Goal: Task Accomplishment & Management: Use online tool/utility

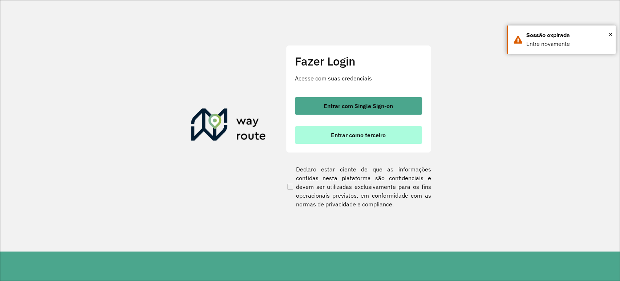
click at [371, 133] on span "Entrar como terceiro" at bounding box center [358, 135] width 55 height 6
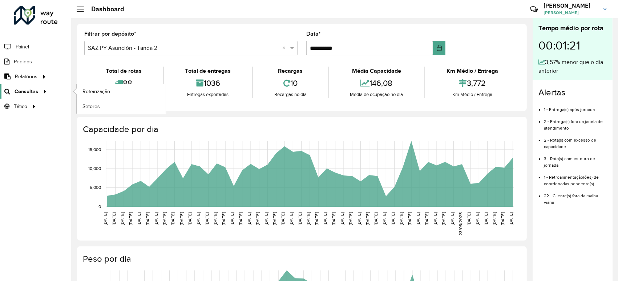
click at [22, 89] on span "Consultas" at bounding box center [27, 92] width 24 height 8
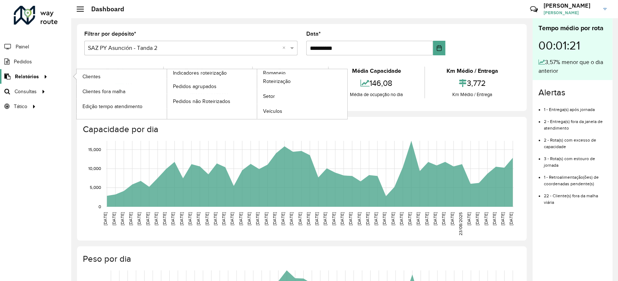
click at [33, 78] on span "Relatórios" at bounding box center [27, 77] width 24 height 8
click at [282, 79] on span "Roteirização" at bounding box center [277, 81] width 29 height 8
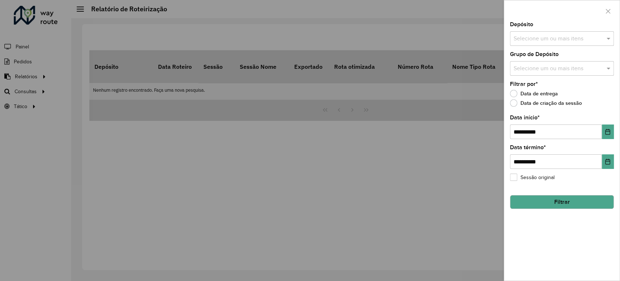
click at [542, 41] on input "text" at bounding box center [558, 39] width 93 height 9
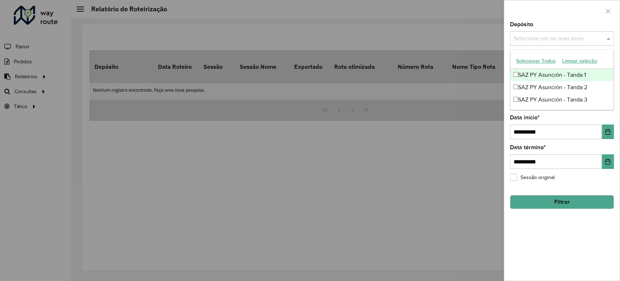
click at [531, 76] on div "SAZ PY Asunción - Tanda 1" at bounding box center [562, 75] width 103 height 12
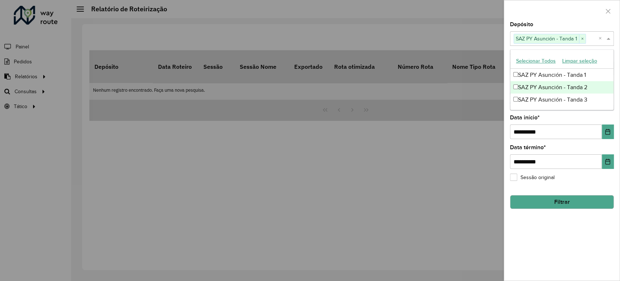
click at [533, 88] on div "SAZ PY Asunción - Tanda 2" at bounding box center [562, 87] width 103 height 12
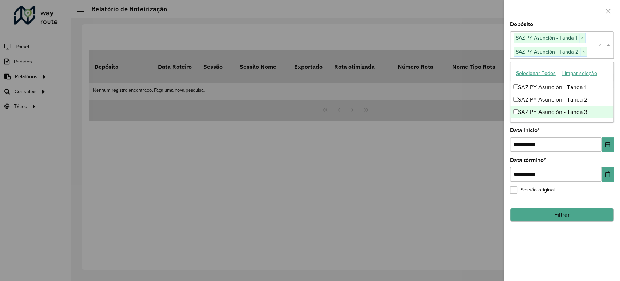
click at [537, 106] on div "SAZ PY Asunción - Tanda 3" at bounding box center [562, 112] width 103 height 12
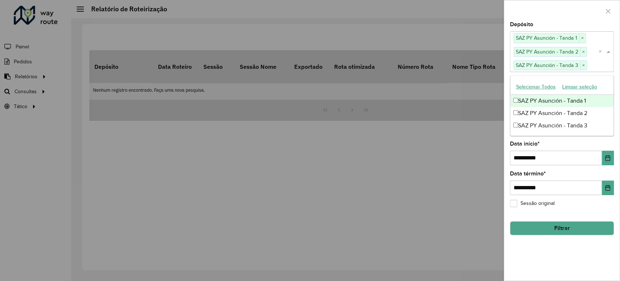
click at [553, 19] on div at bounding box center [562, 10] width 116 height 21
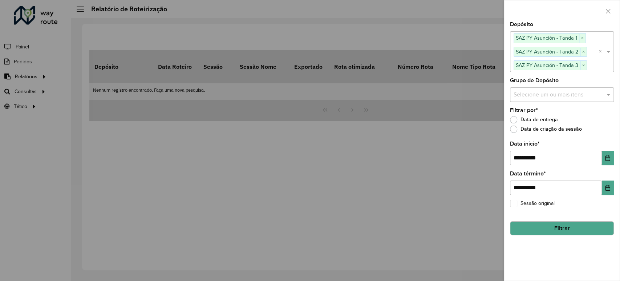
click at [518, 127] on label "Data de criação da sessão" at bounding box center [546, 128] width 72 height 7
drag, startPoint x: 49, startPoint y: 85, endPoint x: 38, endPoint y: 91, distance: 12.7
click at [49, 85] on div at bounding box center [310, 140] width 620 height 281
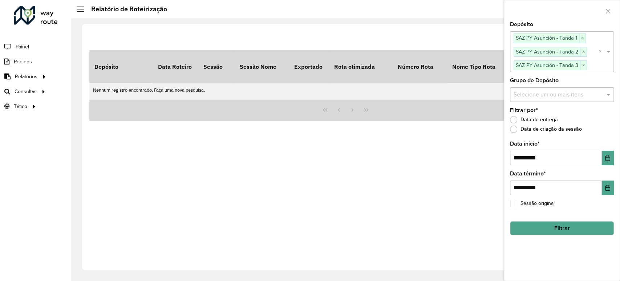
click at [38, 92] on div at bounding box center [42, 92] width 11 height 8
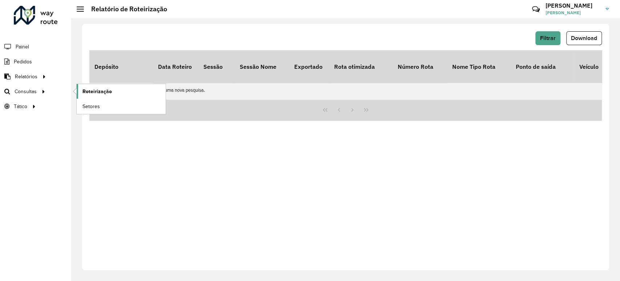
click at [92, 92] on span "Roteirização" at bounding box center [96, 92] width 29 height 8
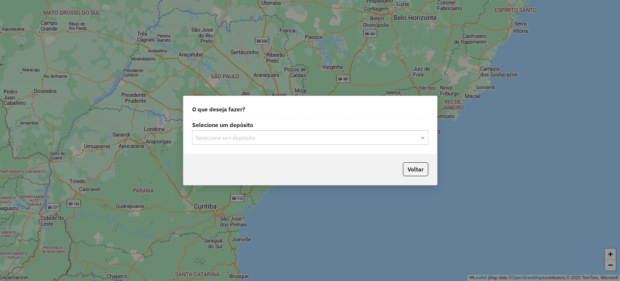
click at [413, 143] on div "Selecione um depósito" at bounding box center [310, 137] width 236 height 15
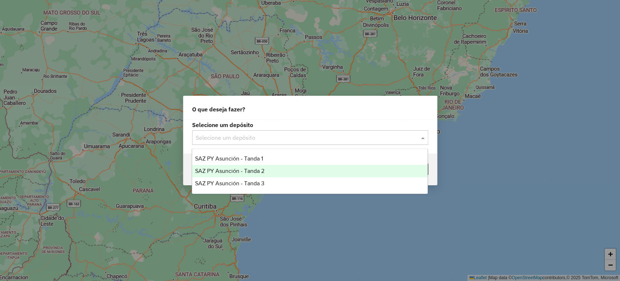
drag, startPoint x: 262, startPoint y: 173, endPoint x: 272, endPoint y: 170, distance: 10.8
click at [265, 170] on span "SAZ PY Asunción - Tanda 2" at bounding box center [229, 171] width 69 height 6
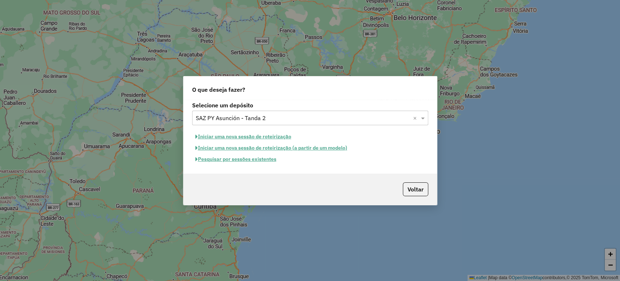
click at [249, 136] on button "Iniciar uma nova sessão de roteirização" at bounding box center [243, 136] width 102 height 11
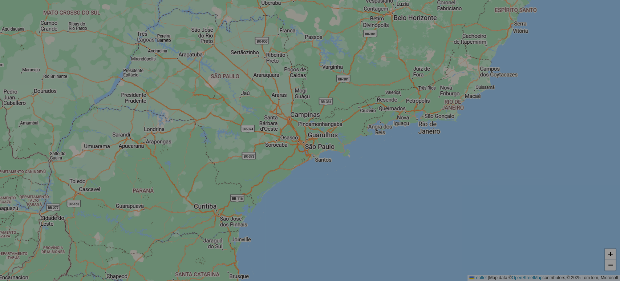
select select "*"
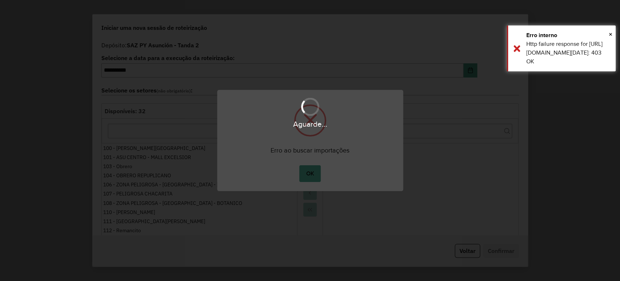
click at [303, 0] on body "**********" at bounding box center [310, 0] width 620 height 0
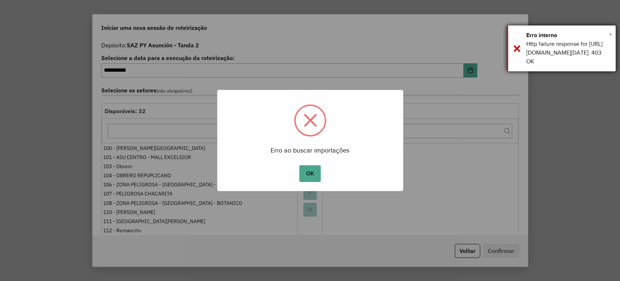
click at [610, 35] on span "×" at bounding box center [611, 34] width 4 height 8
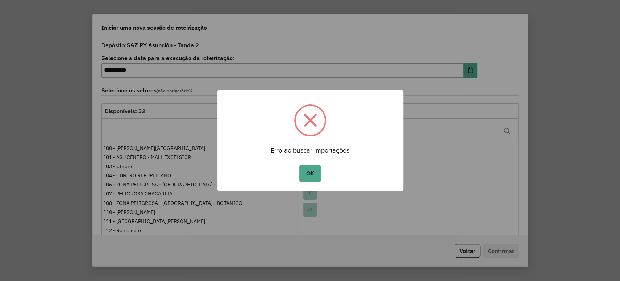
click at [312, 128] on span at bounding box center [310, 120] width 29 height 29
click at [313, 174] on button "OK" at bounding box center [309, 173] width 21 height 17
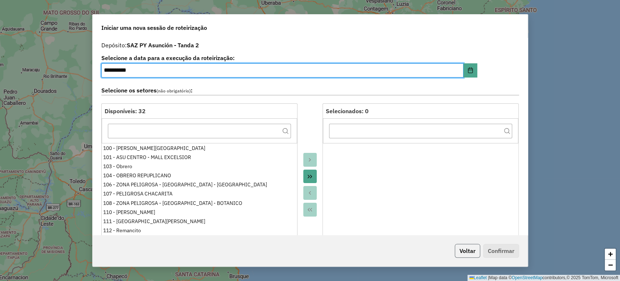
click at [465, 252] on button "Voltar" at bounding box center [467, 250] width 25 height 14
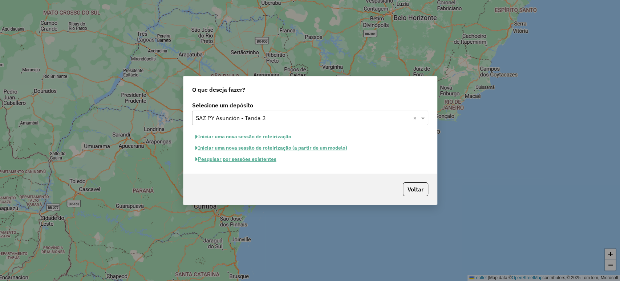
click at [218, 153] on button "Iniciar uma nova sessão de roteirização (a partir de um modelo)" at bounding box center [271, 147] width 158 height 11
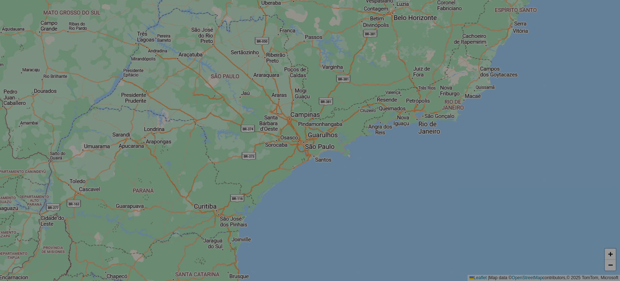
select select "*"
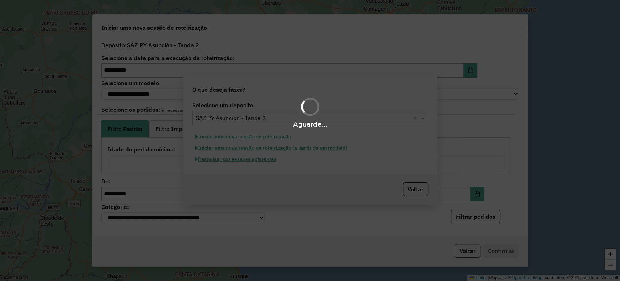
click at [218, 157] on div "Aguarde..." at bounding box center [310, 140] width 620 height 281
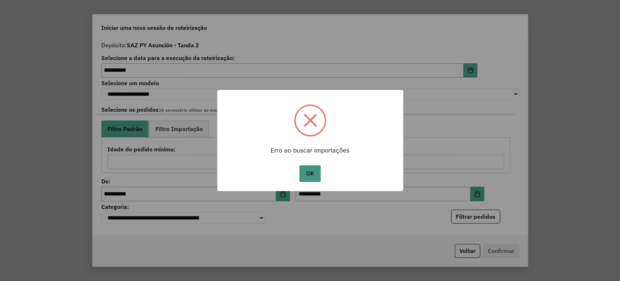
click at [314, 178] on button "OK" at bounding box center [309, 173] width 21 height 17
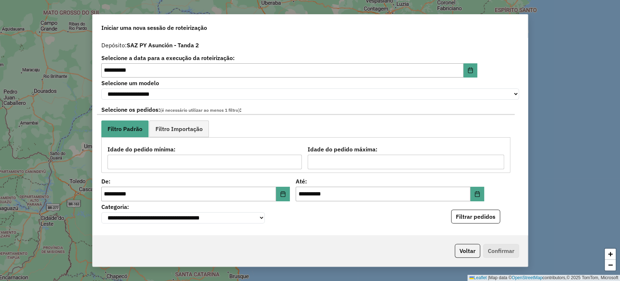
click at [547, 149] on div "**********" at bounding box center [310, 140] width 620 height 281
click at [461, 249] on button "Voltar" at bounding box center [467, 250] width 25 height 14
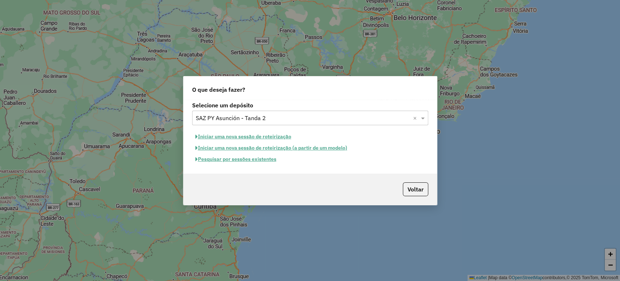
click at [241, 156] on button "Pesquisar por sessões existentes" at bounding box center [236, 158] width 88 height 11
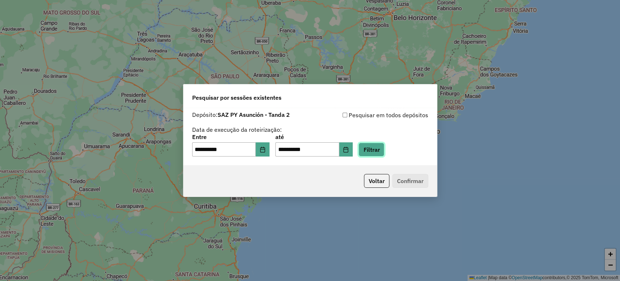
click at [372, 146] on button "Filtrar" at bounding box center [372, 149] width 26 height 14
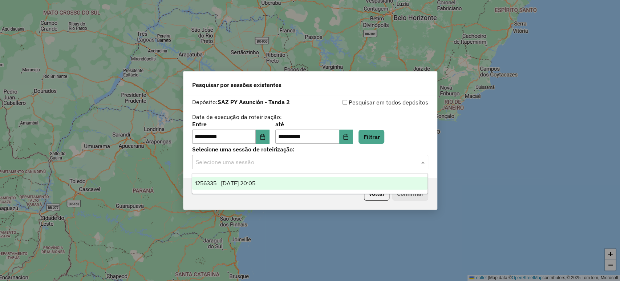
click at [245, 163] on input "text" at bounding box center [303, 162] width 214 height 9
click at [242, 187] on div "1256335 - 30/08/2025 20:05" at bounding box center [309, 183] width 235 height 12
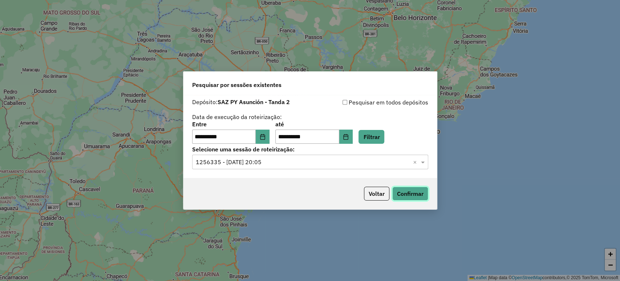
click at [404, 193] on button "Confirmar" at bounding box center [410, 193] width 36 height 14
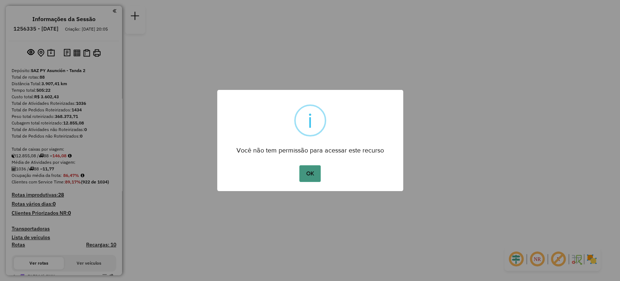
click at [308, 166] on button "OK" at bounding box center [309, 173] width 21 height 17
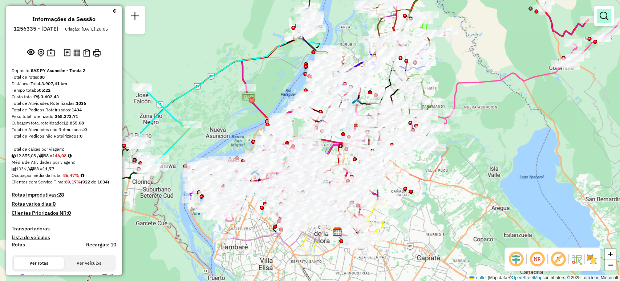
click at [604, 19] on em at bounding box center [604, 16] width 9 height 9
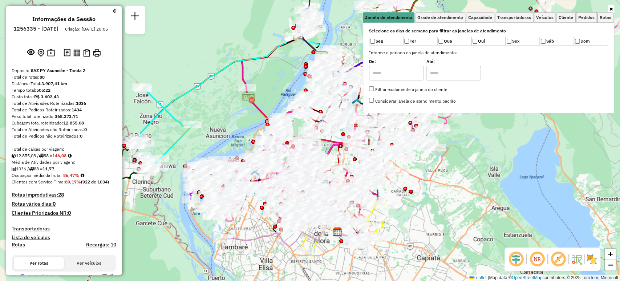
drag, startPoint x: 582, startPoint y: 16, endPoint x: 580, endPoint y: 64, distance: 48.0
click at [580, 64] on div "Janela de atendimento Grade de atendimento Capacidade Transportadoras Veículos …" at bounding box center [488, 62] width 251 height 101
click at [548, 17] on span "Veículos" at bounding box center [544, 17] width 17 height 4
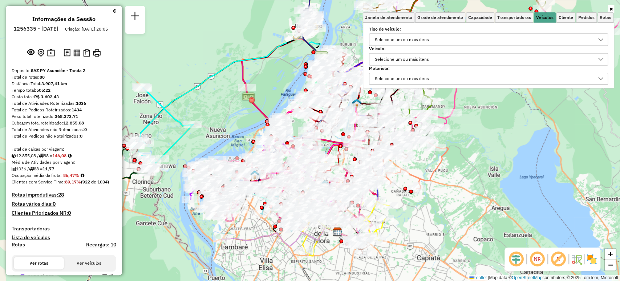
click at [410, 41] on div "Selecione um ou mais itens" at bounding box center [401, 40] width 59 height 12
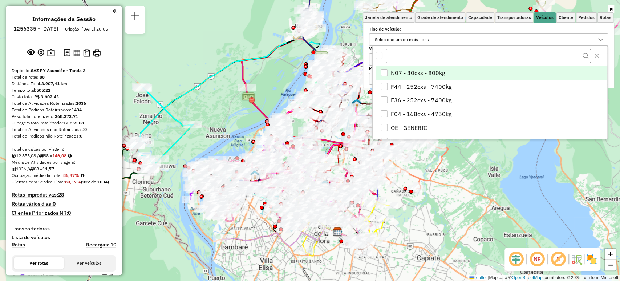
scroll to position [4, 25]
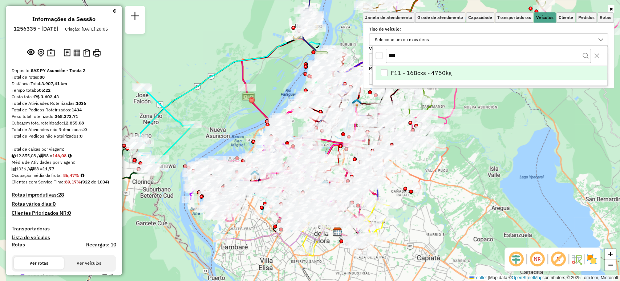
type input "***"
click at [385, 72] on div "F11 - 168cxs - 4750kg" at bounding box center [384, 72] width 7 height 7
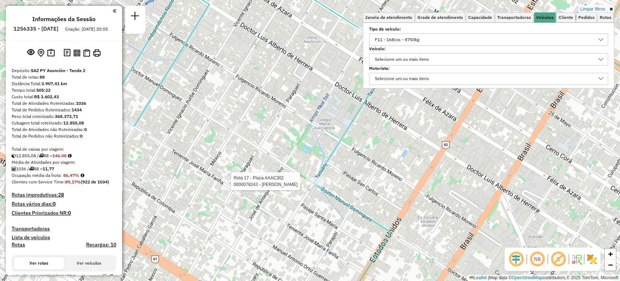
select select "**********"
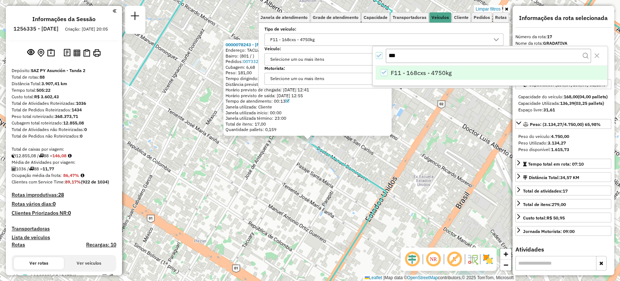
scroll to position [49, 0]
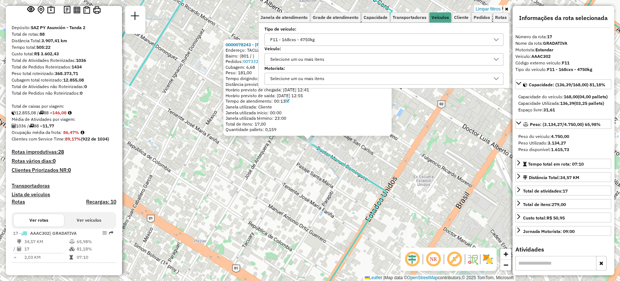
click at [484, 106] on div "0000078243 - LUCI ZULMA HERRERA Endereço: TACUARY Y MANUEL DOMINGUEZ Bairro: (8…" at bounding box center [310, 140] width 620 height 281
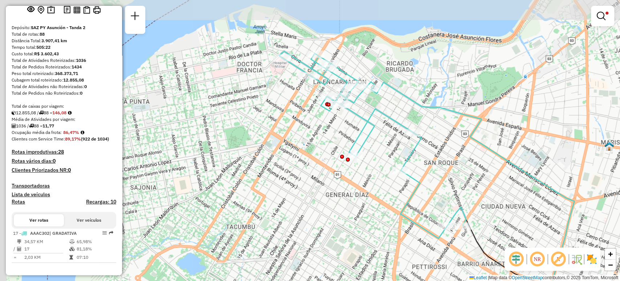
drag, startPoint x: 324, startPoint y: 151, endPoint x: 384, endPoint y: 199, distance: 77.0
click at [384, 200] on div "Limpar filtros Janela de atendimento Grade de atendimento Capacidade Transporta…" at bounding box center [310, 140] width 620 height 281
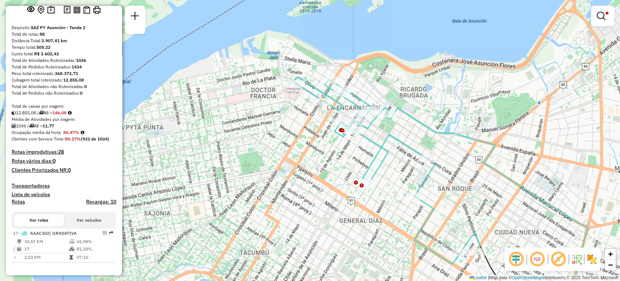
drag, startPoint x: 367, startPoint y: 132, endPoint x: 381, endPoint y: 161, distance: 32.0
click at [379, 161] on div "Limpar filtros Janela de atendimento Grade de atendimento Capacidade Transporta…" at bounding box center [310, 140] width 620 height 281
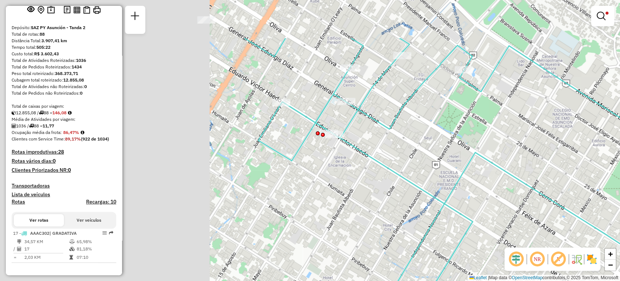
drag, startPoint x: 273, startPoint y: 137, endPoint x: 424, endPoint y: 168, distance: 153.6
click at [489, 202] on div "Limpar filtros Janela de atendimento Grade de atendimento Capacidade Transporta…" at bounding box center [310, 140] width 620 height 281
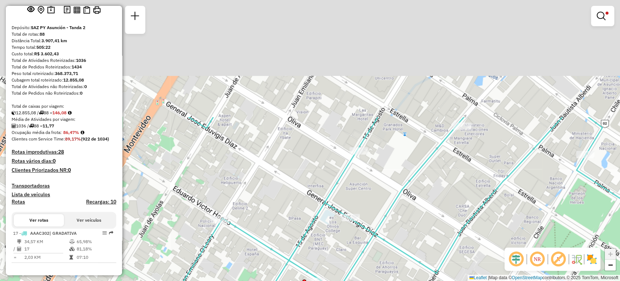
drag, startPoint x: 403, startPoint y: 61, endPoint x: 363, endPoint y: 178, distance: 123.9
click at [365, 201] on div "Limpar filtros Janela de atendimento Grade de atendimento Capacidade Transporta…" at bounding box center [310, 140] width 620 height 281
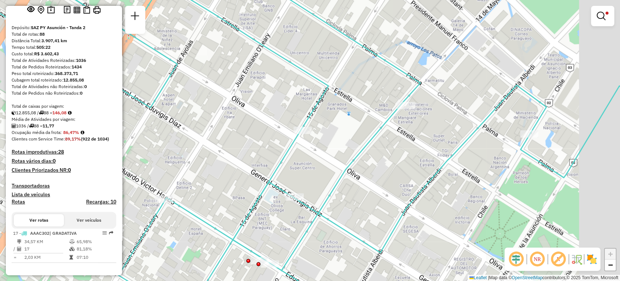
drag, startPoint x: 497, startPoint y: 133, endPoint x: 308, endPoint y: 87, distance: 195.1
click at [307, 87] on div "Limpar filtros Janela de atendimento Grade de atendimento Capacidade Transporta…" at bounding box center [310, 140] width 620 height 281
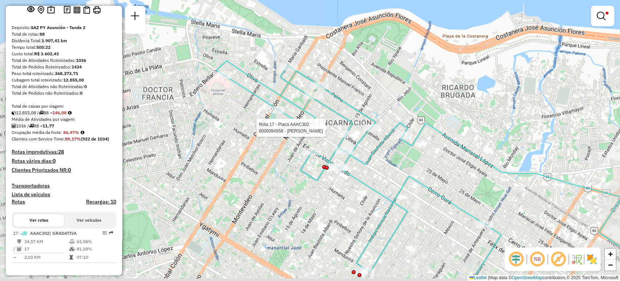
drag, startPoint x: 348, startPoint y: 210, endPoint x: 395, endPoint y: 203, distance: 47.4
click at [395, 203] on icon at bounding box center [359, 182] width 285 height 243
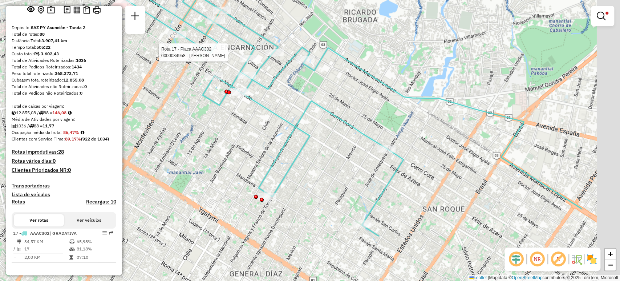
drag, startPoint x: 274, startPoint y: 120, endPoint x: 222, endPoint y: 95, distance: 56.7
click at [144, 25] on hb-router-mapa "Informações da Sessão 1256335 - 30/08/2025 Criação: 29/08/2025 20:05 Depósito: …" at bounding box center [310, 140] width 620 height 281
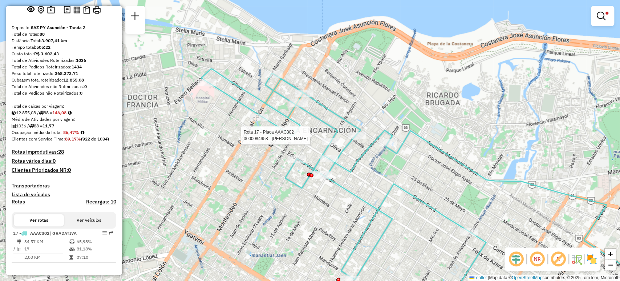
drag, startPoint x: 406, startPoint y: 165, endPoint x: 401, endPoint y: 221, distance: 56.5
click at [401, 221] on div "Rota 17 - Placa AAAC302 0000084958 - EDGAR ALBERTO GALEANO COLARTE Limpar filtr…" at bounding box center [310, 140] width 620 height 281
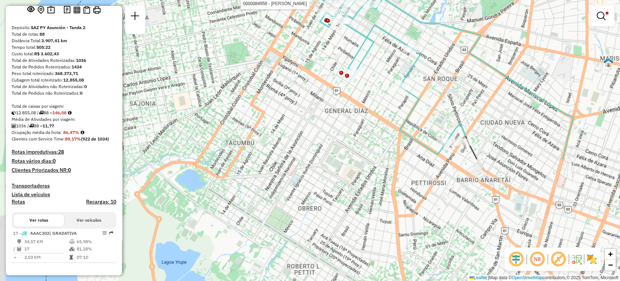
drag, startPoint x: 397, startPoint y: 184, endPoint x: 384, endPoint y: 64, distance: 121.3
click at [384, 64] on div "Rota 17 - Placa AAAC302 0000084958 - EDGAR ALBERTO GALEANO COLARTE Limpar filtr…" at bounding box center [310, 140] width 620 height 281
